Goal: Information Seeking & Learning: Learn about a topic

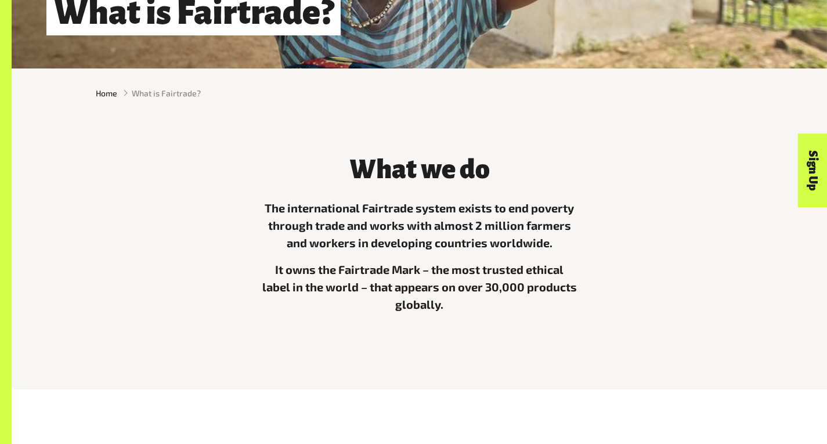
scroll to position [262, 0]
click at [578, 175] on h3 "What we do" at bounding box center [419, 170] width 317 height 29
click at [706, 302] on div "What we do The international Fairtrade system exists to end poverty through tra…" at bounding box center [420, 246] width 662 height 208
click at [659, 373] on div "What we do The international Fairtrade system exists to end poverty through tra…" at bounding box center [420, 254] width 816 height 272
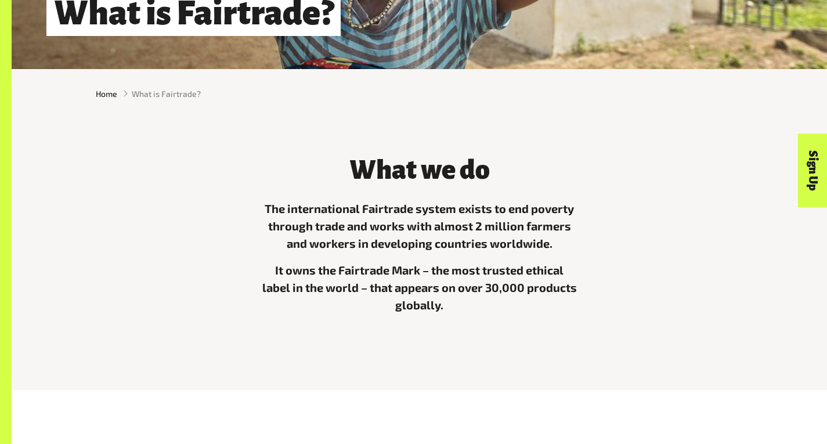
select select "**********"
click at [585, 149] on div "What we do The international Fairtrade system exists to end poverty through tra…" at bounding box center [419, 246] width 331 height 208
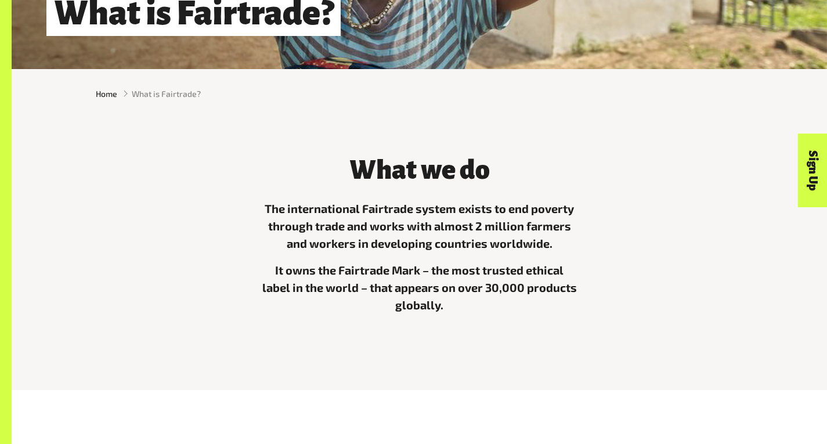
click at [585, 149] on div "What we do The international Fairtrade system exists to end poverty through tra…" at bounding box center [419, 246] width 331 height 208
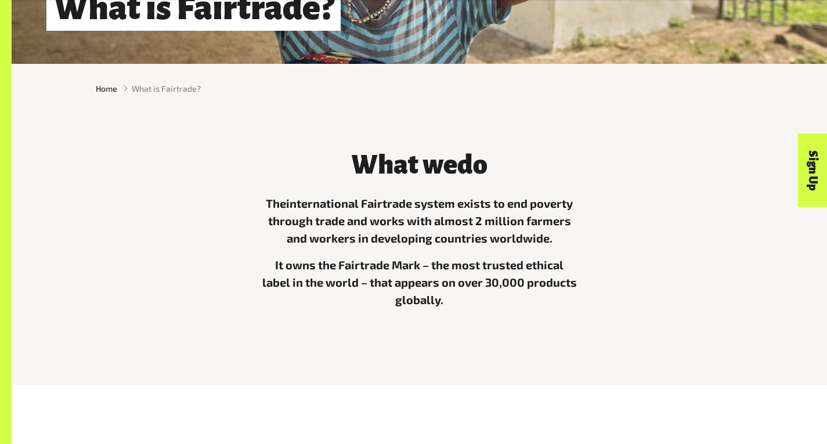
scroll to position [269, 0]
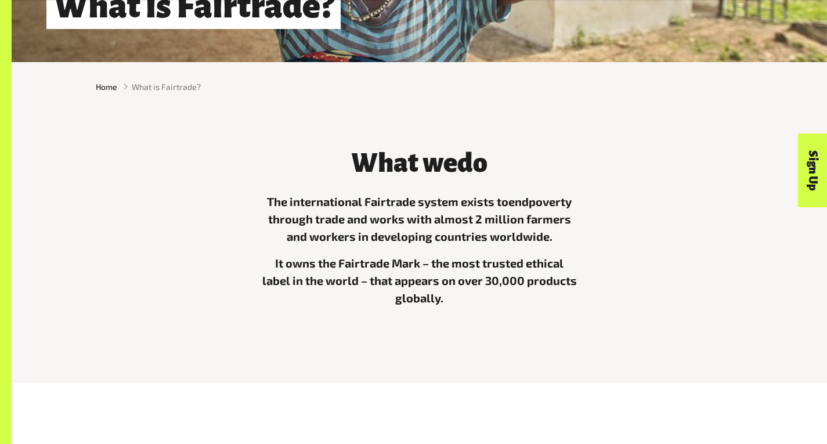
drag, startPoint x: 697, startPoint y: 316, endPoint x: 708, endPoint y: 160, distance: 156.5
click at [620, 196] on div "What we do The international Fairtrade system exists to end poverty through tra…" at bounding box center [420, 239] width 662 height 208
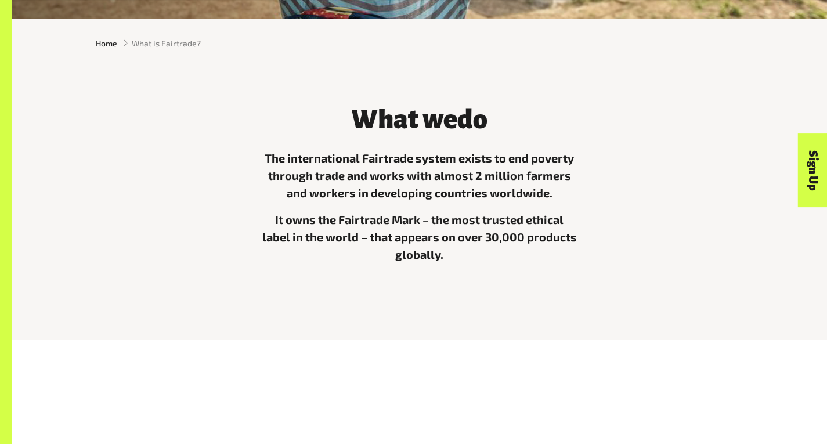
drag, startPoint x: 698, startPoint y: 291, endPoint x: 675, endPoint y: 471, distance: 181.5
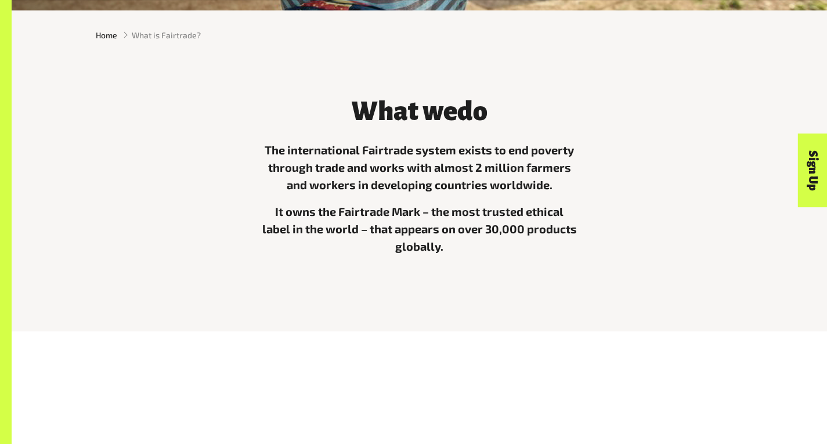
scroll to position [322, 0]
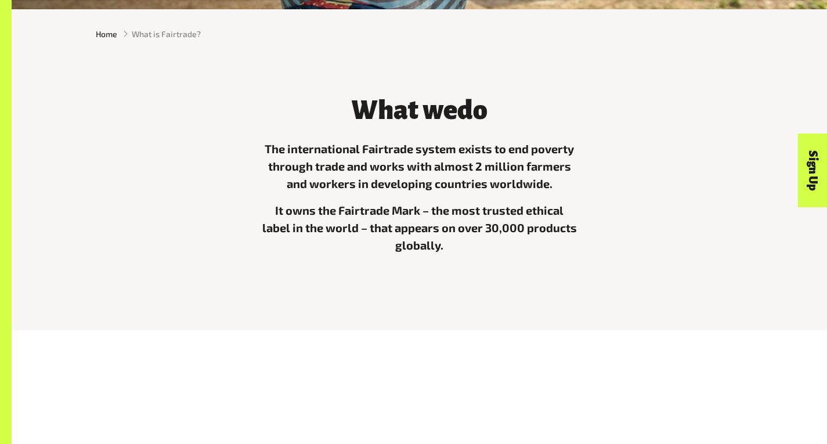
click at [565, 311] on div "What we do The international Fairtrade system exists to end poverty through tra…" at bounding box center [420, 195] width 816 height 272
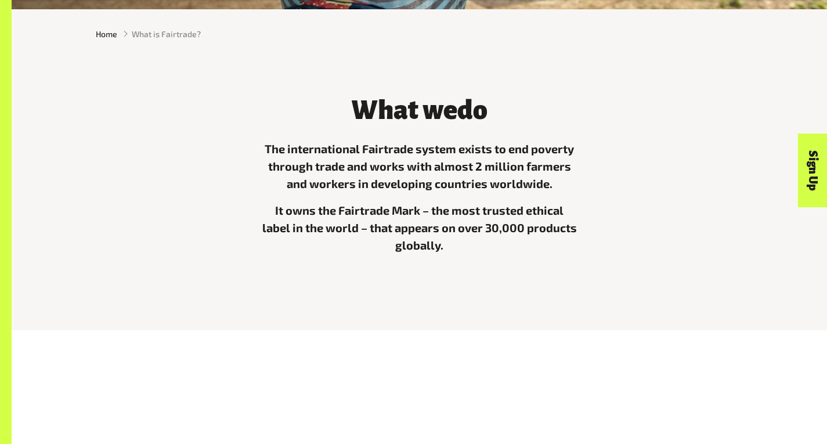
drag, startPoint x: 700, startPoint y: 302, endPoint x: 698, endPoint y: 294, distance: 8.2
type input "***"
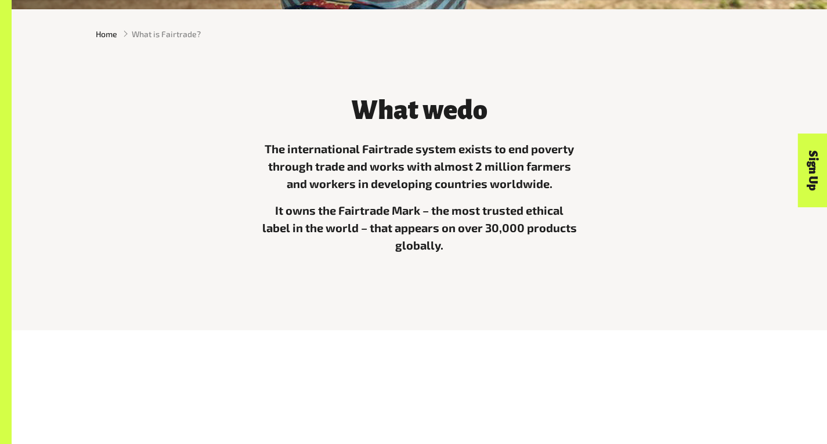
click at [742, 179] on div "Sign Up" at bounding box center [761, 193] width 74 height 30
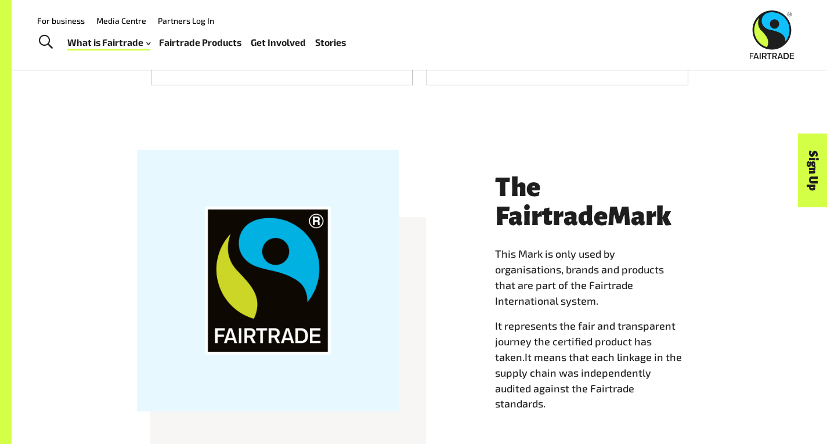
scroll to position [973, 0]
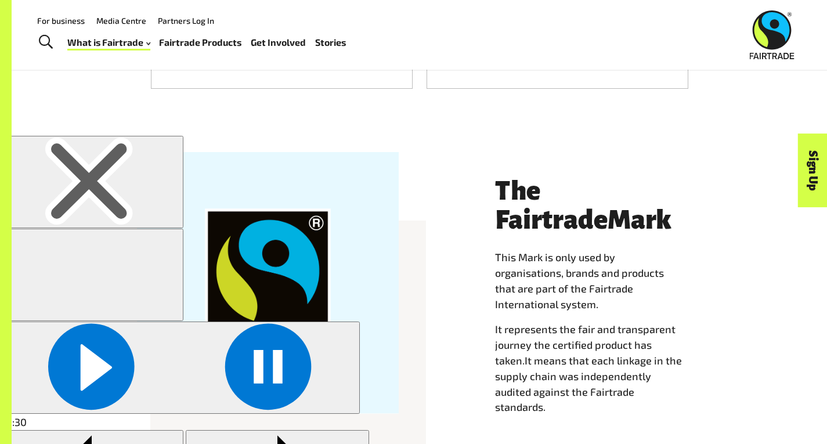
drag, startPoint x: 798, startPoint y: 99, endPoint x: 820, endPoint y: 171, distance: 75.7
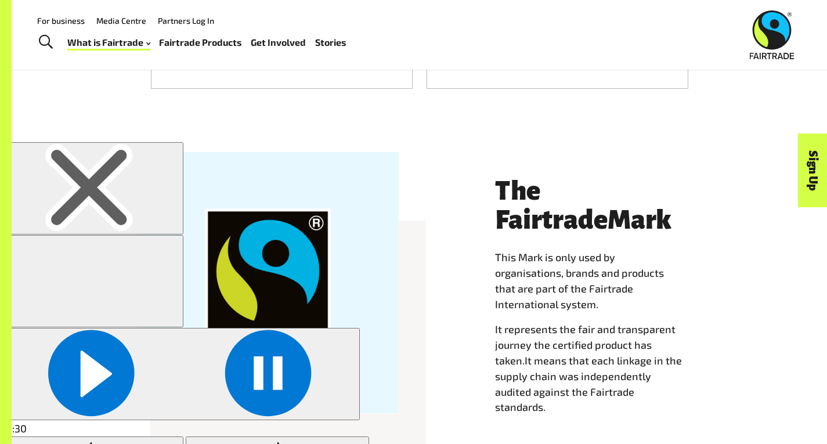
click at [129, 147] on use at bounding box center [88, 187] width 81 height 81
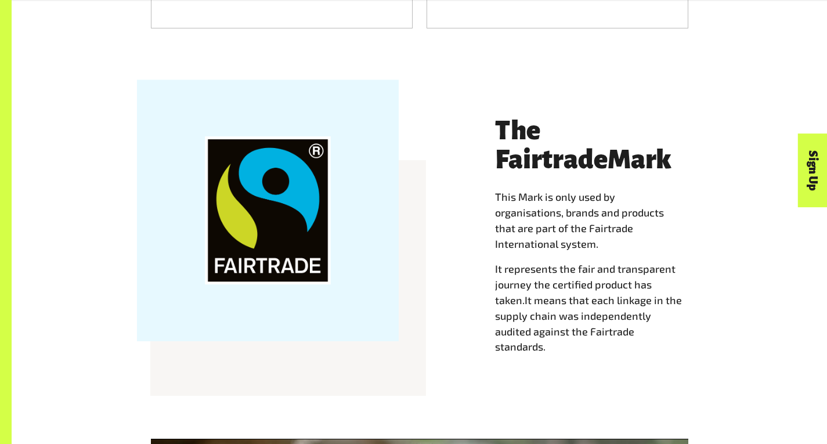
scroll to position [1034, 0]
